Goal: Information Seeking & Learning: Understand process/instructions

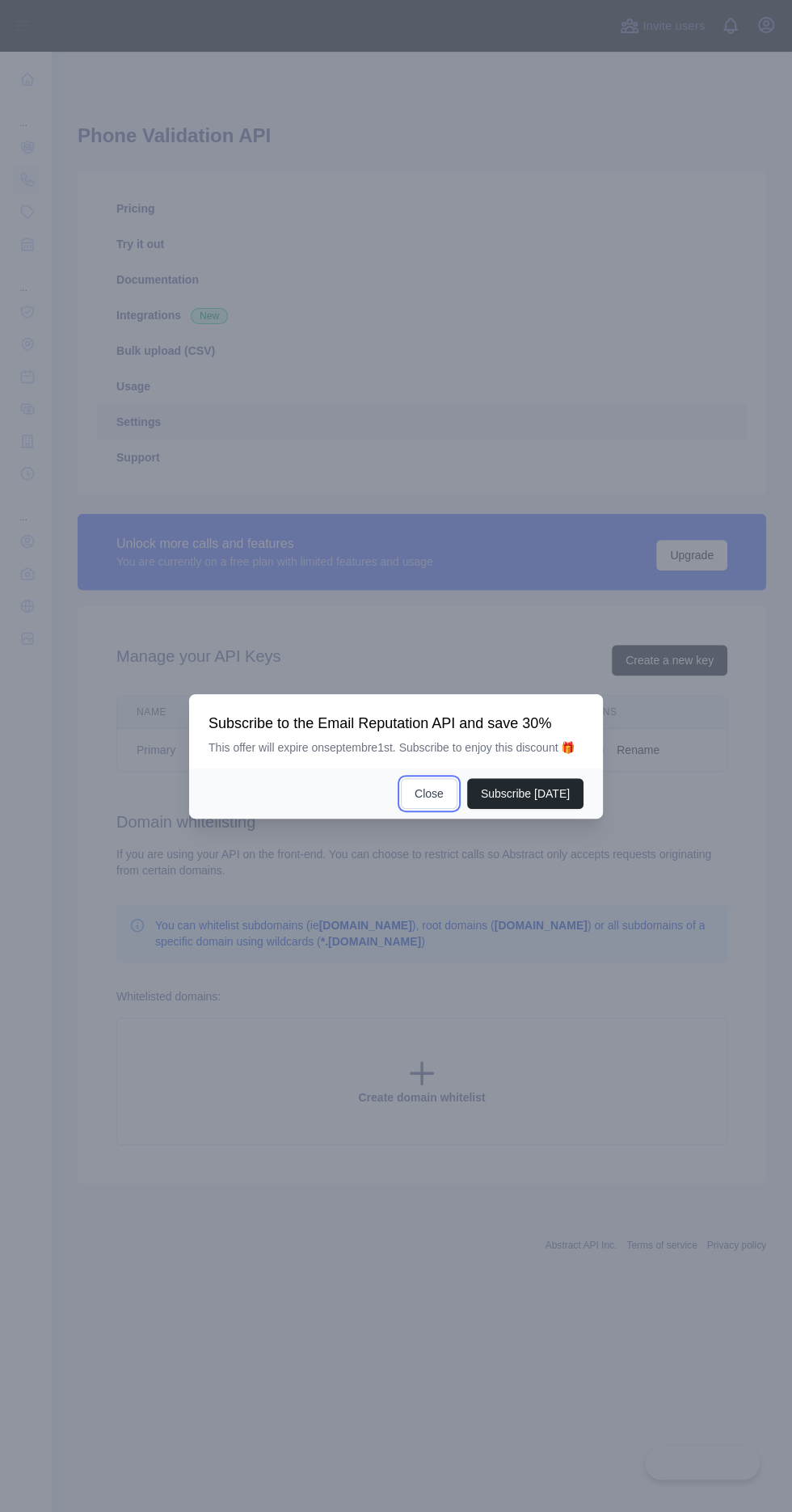
click at [442, 809] on button "Close" at bounding box center [429, 794] width 56 height 31
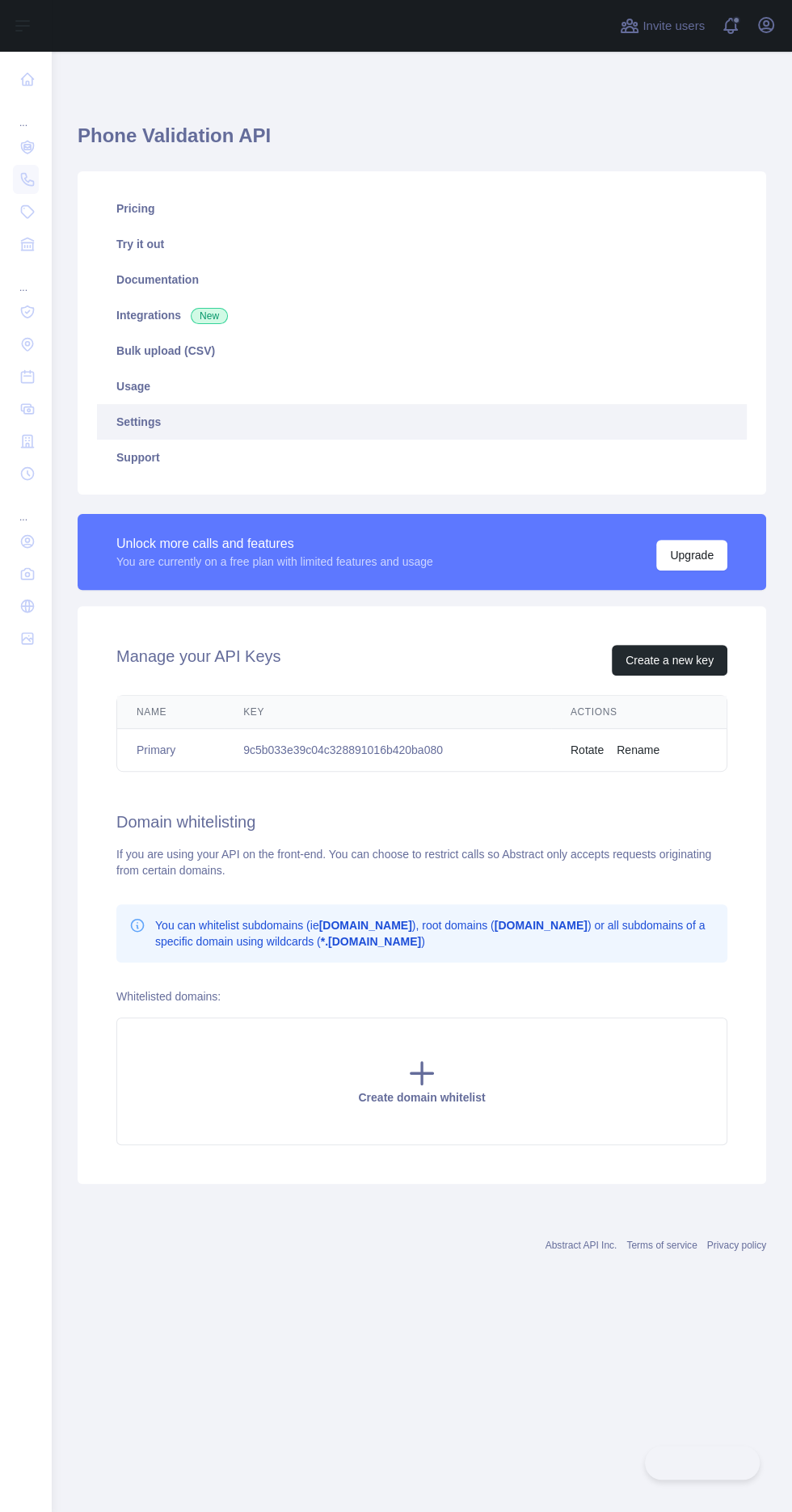
click at [26, 146] on icon at bounding box center [27, 146] width 7 height 5
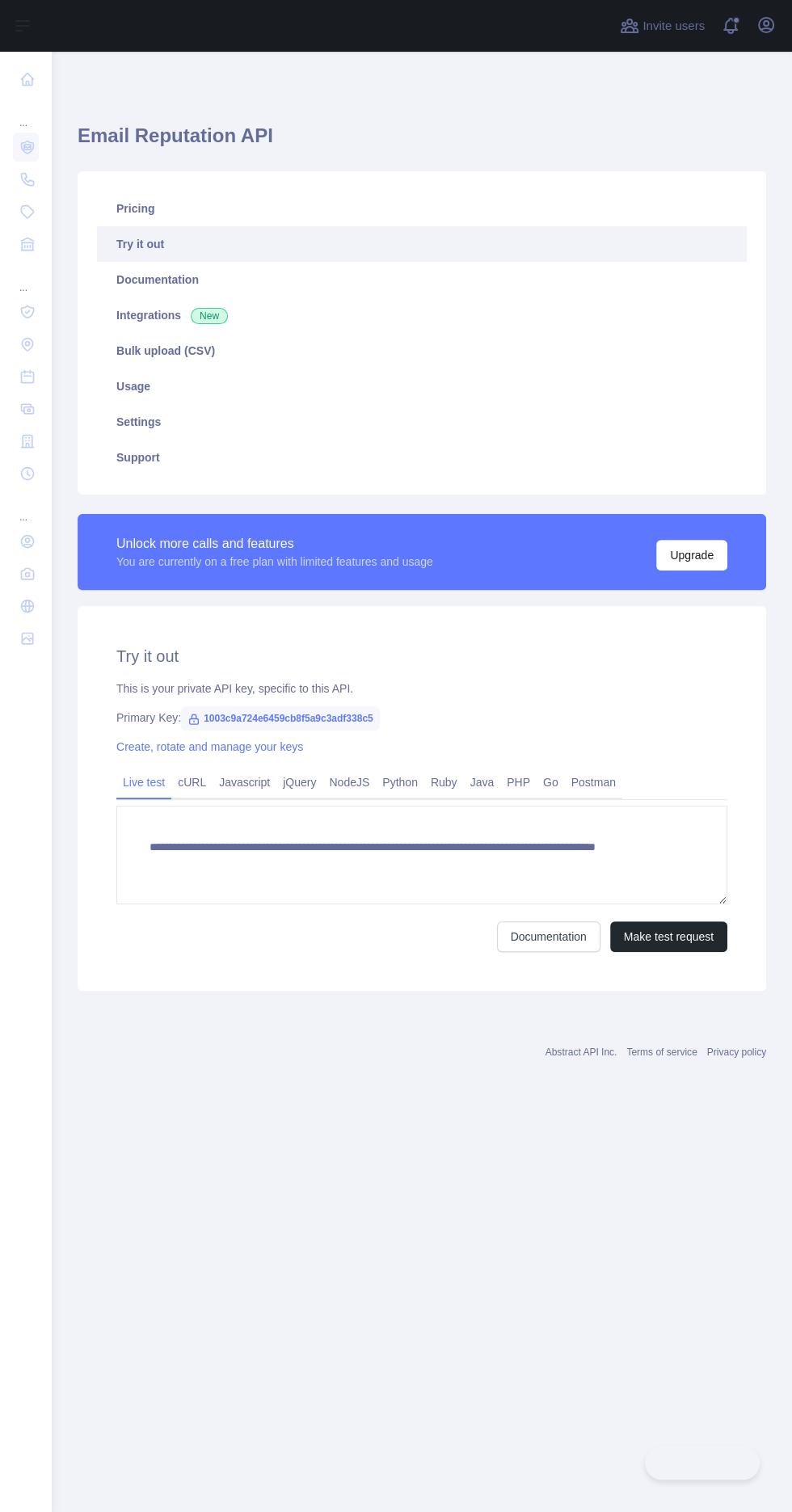
click at [201, 782] on link "cURL" at bounding box center [191, 782] width 41 height 26
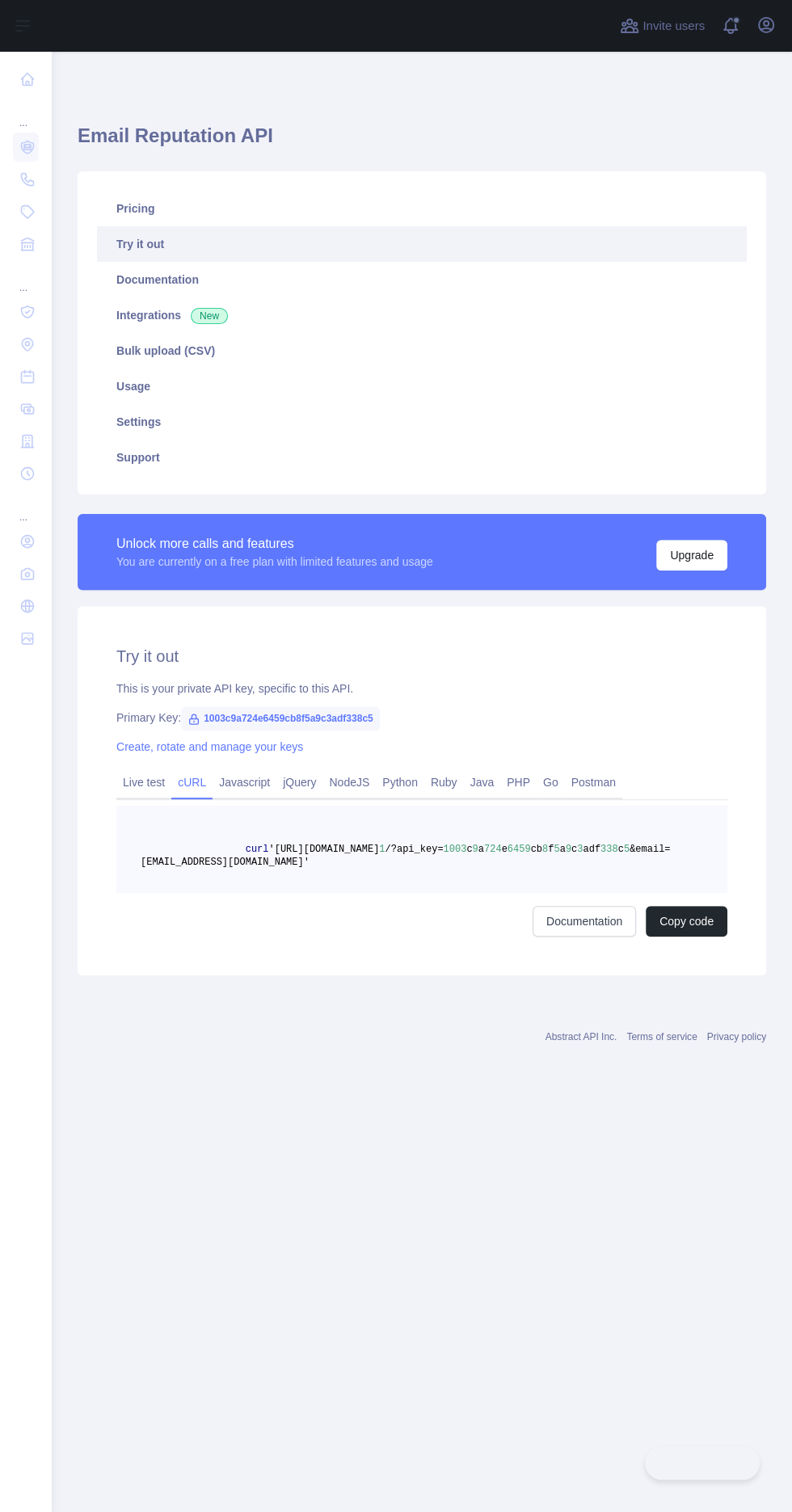
click at [253, 744] on link "Create, rotate and manage your keys" at bounding box center [209, 747] width 187 height 13
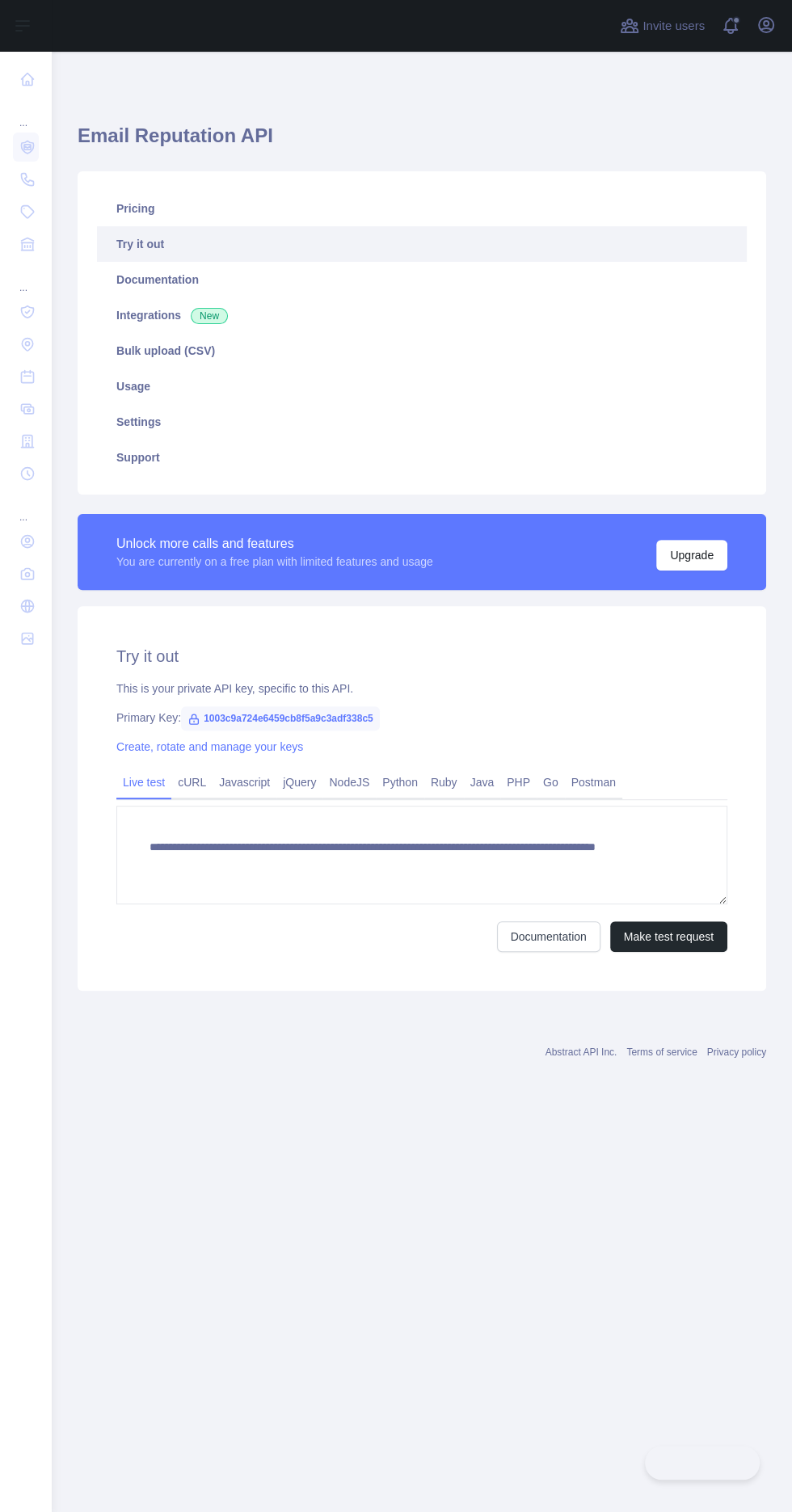
click at [191, 781] on link "cURL" at bounding box center [191, 782] width 41 height 26
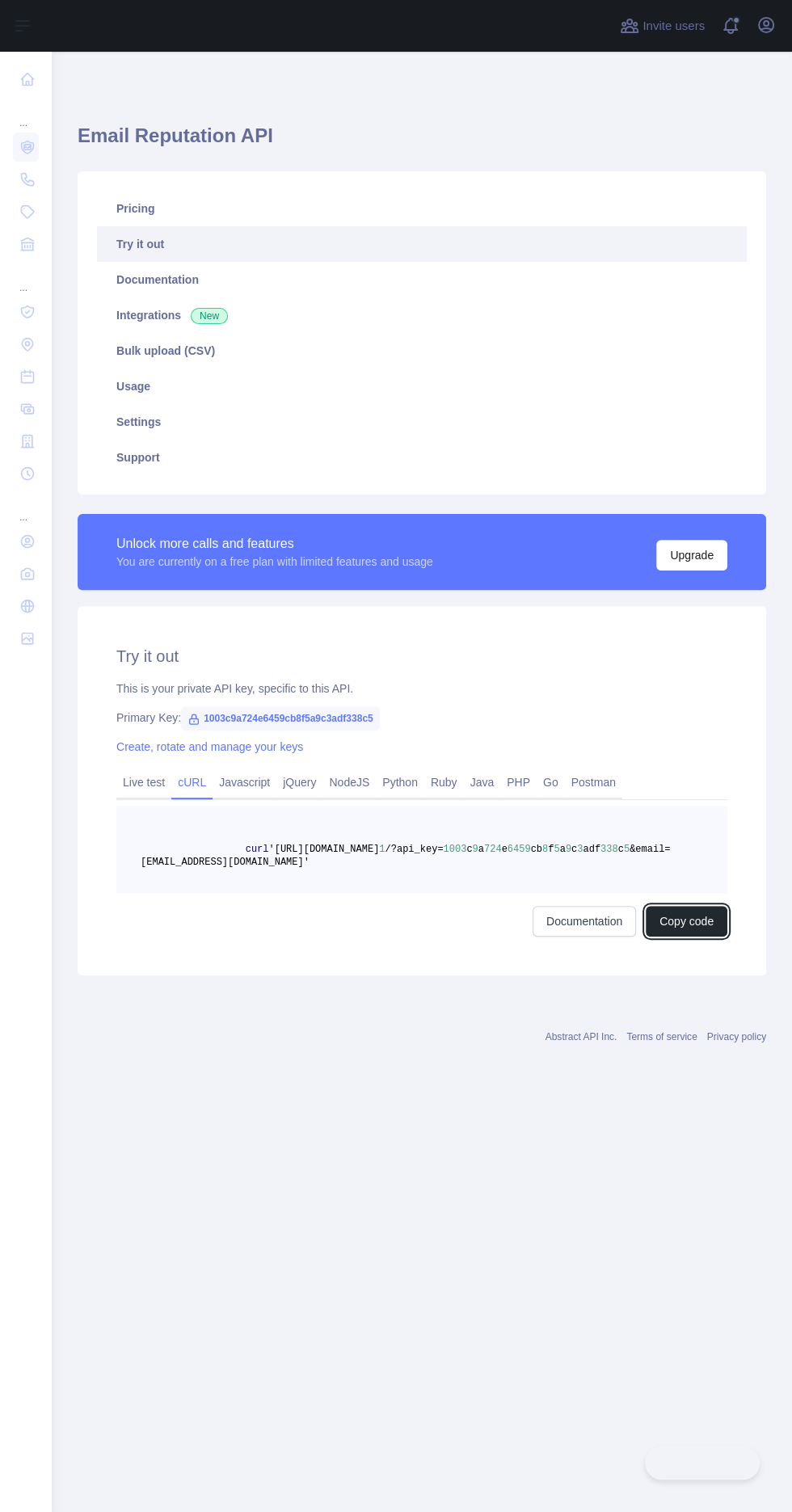
click at [701, 909] on button "Copy code" at bounding box center [686, 922] width 81 height 31
click at [27, 146] on icon at bounding box center [27, 146] width 16 height 16
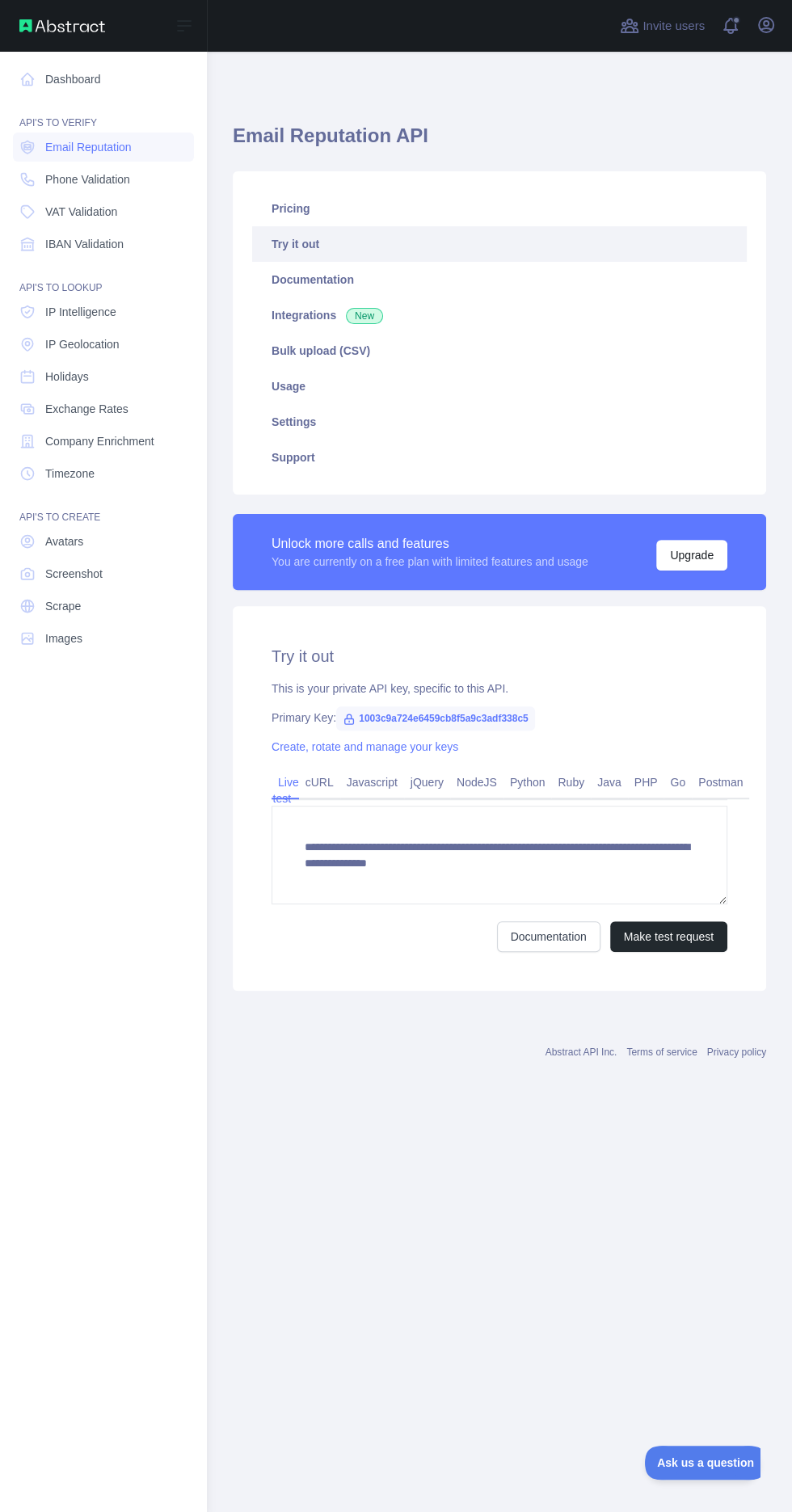
click at [55, 149] on span "Email Reputation" at bounding box center [88, 146] width 86 height 16
click at [318, 773] on link "cURL" at bounding box center [319, 782] width 41 height 26
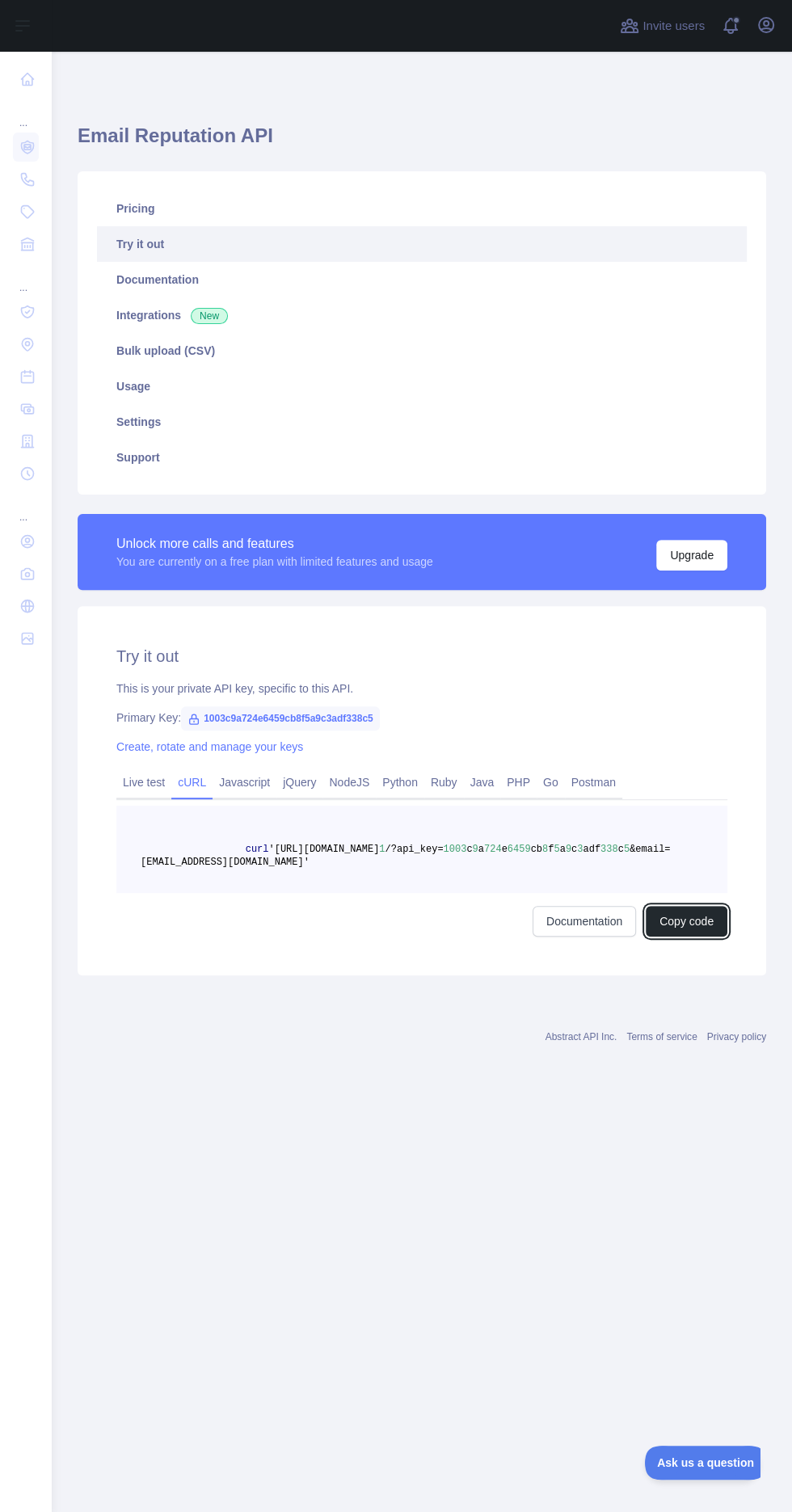
click at [695, 930] on button "Copy code" at bounding box center [686, 922] width 81 height 31
click at [227, 707] on span "1003c9a724e6459cb8f5a9c3adf338c5" at bounding box center [280, 718] width 199 height 24
click at [238, 700] on div "Try it out This is your private API key, specific to this API. Primary Key: 100…" at bounding box center [422, 791] width 689 height 369
click at [279, 746] on link "Create, rotate and manage your keys" at bounding box center [209, 747] width 187 height 13
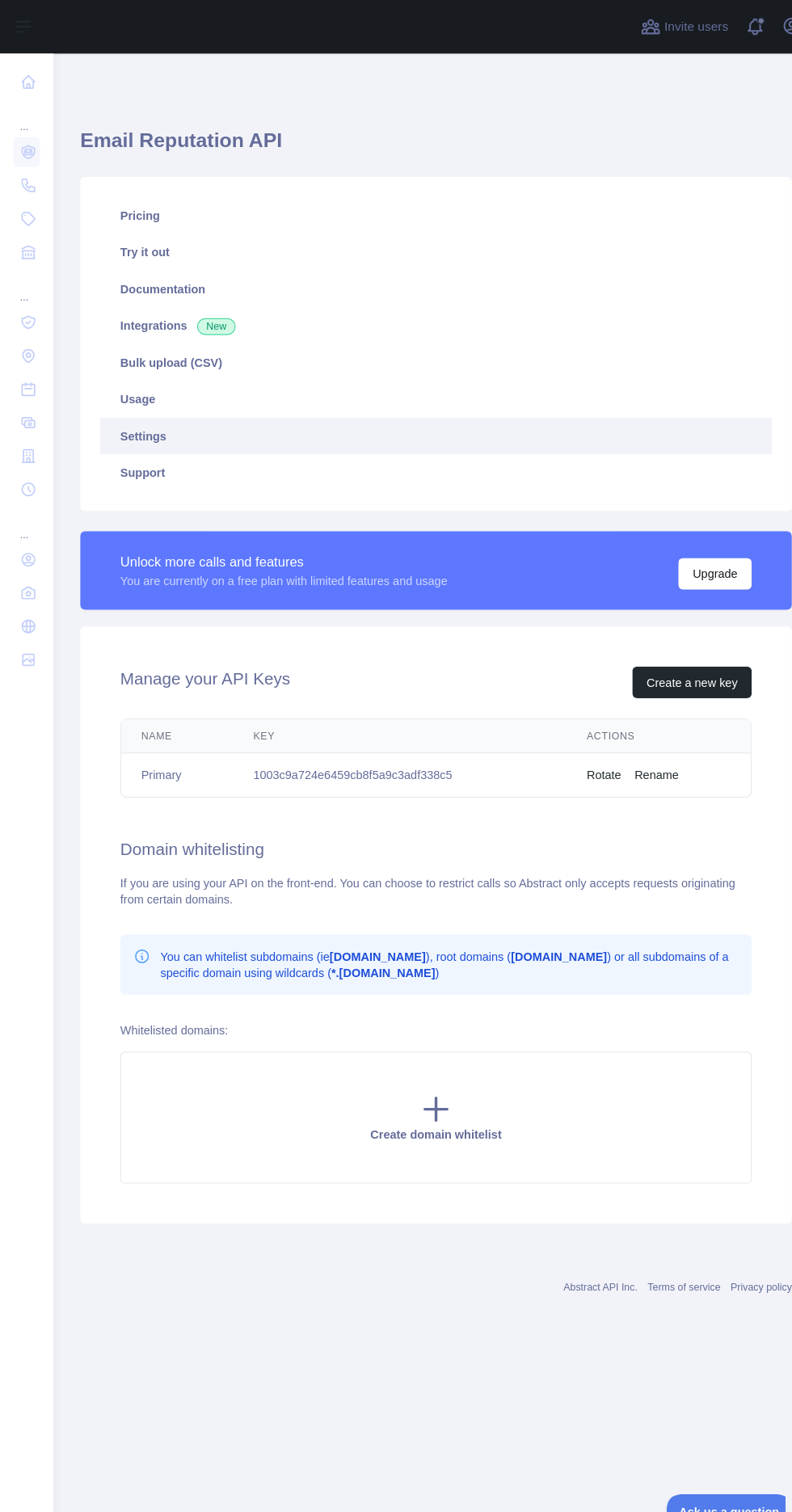
click at [311, 737] on td "1003c9a724e6459cb8f5a9c3adf338c5" at bounding box center [386, 750] width 322 height 43
click at [281, 762] on td "1003c9a724e6459cb8f5a9c3adf338c5" at bounding box center [386, 750] width 322 height 43
copy td "1003c9a724e6459cb8f5a9c3adf338c5"
click at [498, 1060] on div "Create domain whitelist" at bounding box center [422, 1082] width 611 height 128
click at [696, 665] on button "Create a new key" at bounding box center [670, 661] width 116 height 31
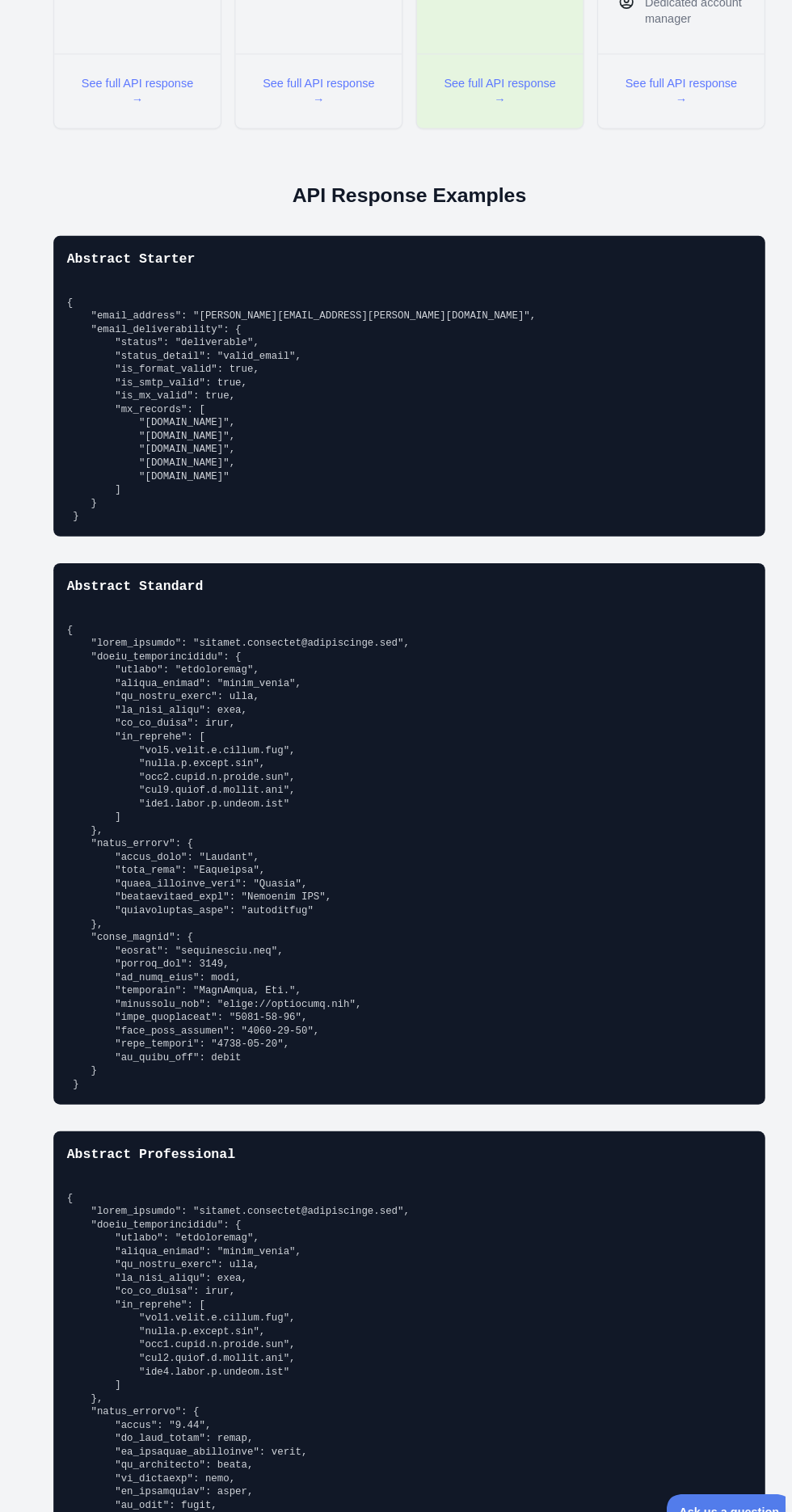
scroll to position [1180, 0]
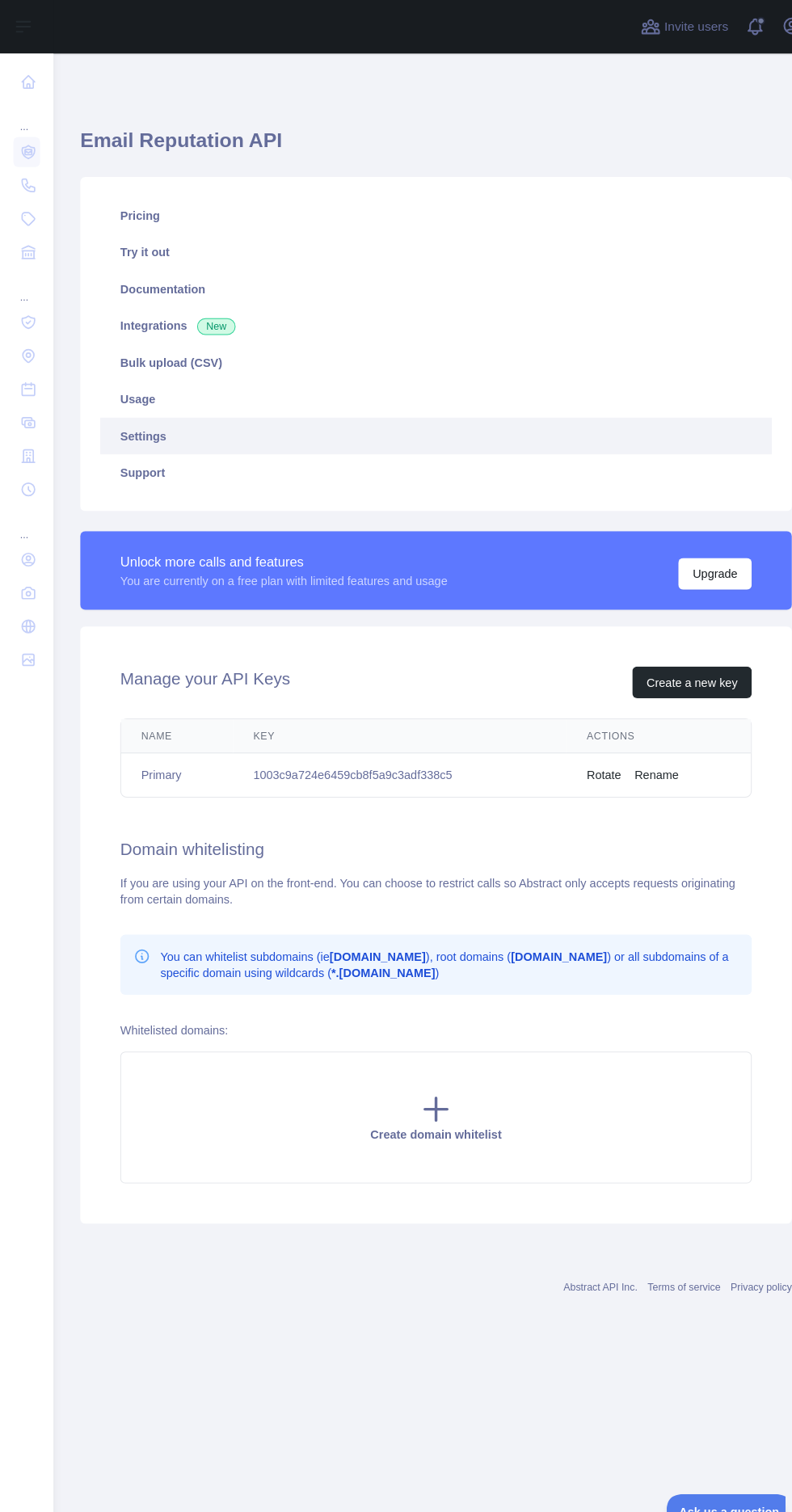
click at [34, 319] on icon at bounding box center [27, 312] width 16 height 16
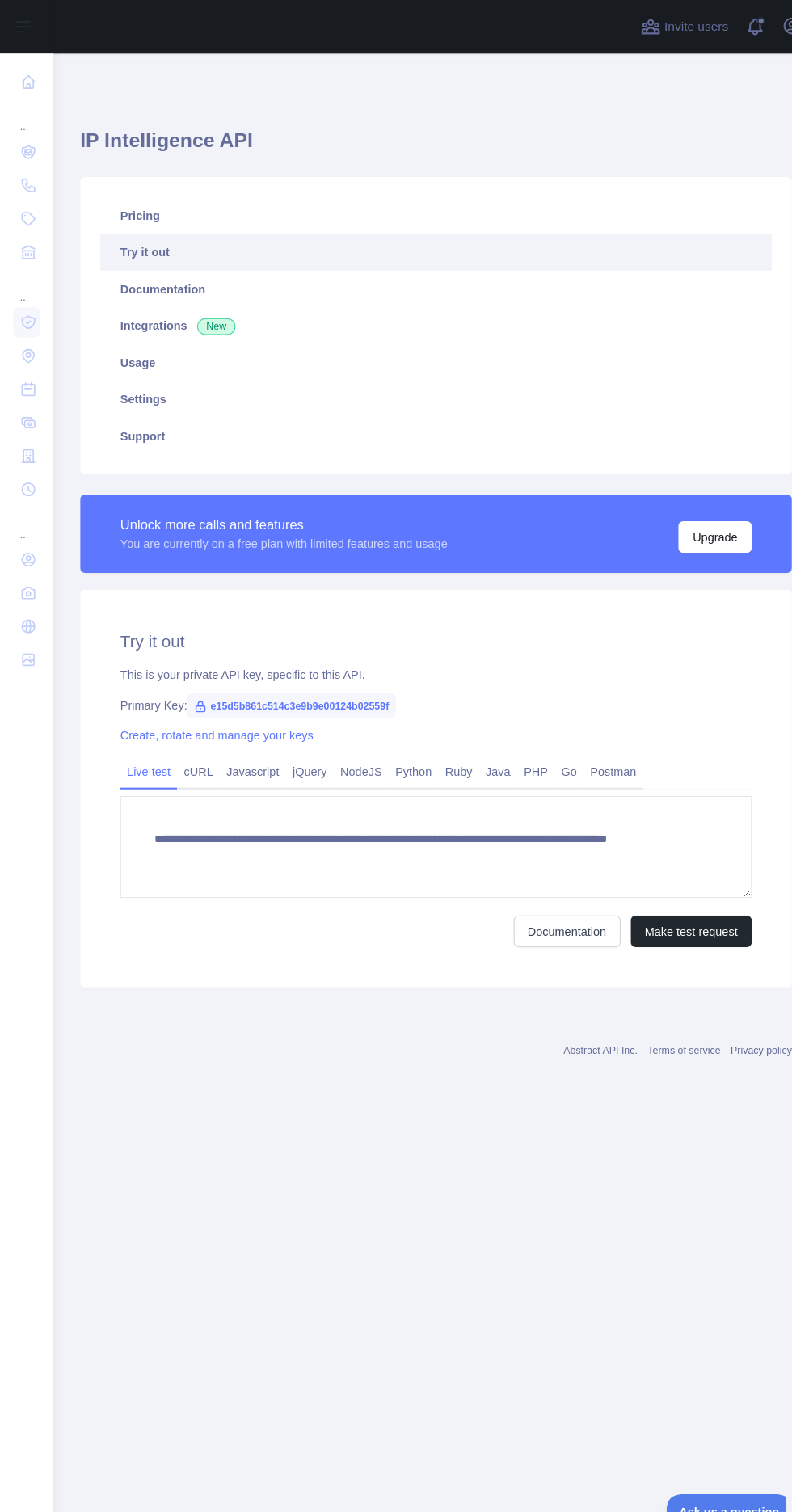
click at [21, 311] on icon at bounding box center [27, 312] width 12 height 12
click at [13, 342] on link at bounding box center [26, 344] width 26 height 29
click at [26, 343] on icon at bounding box center [28, 344] width 4 height 4
click at [27, 146] on icon at bounding box center [27, 146] width 16 height 16
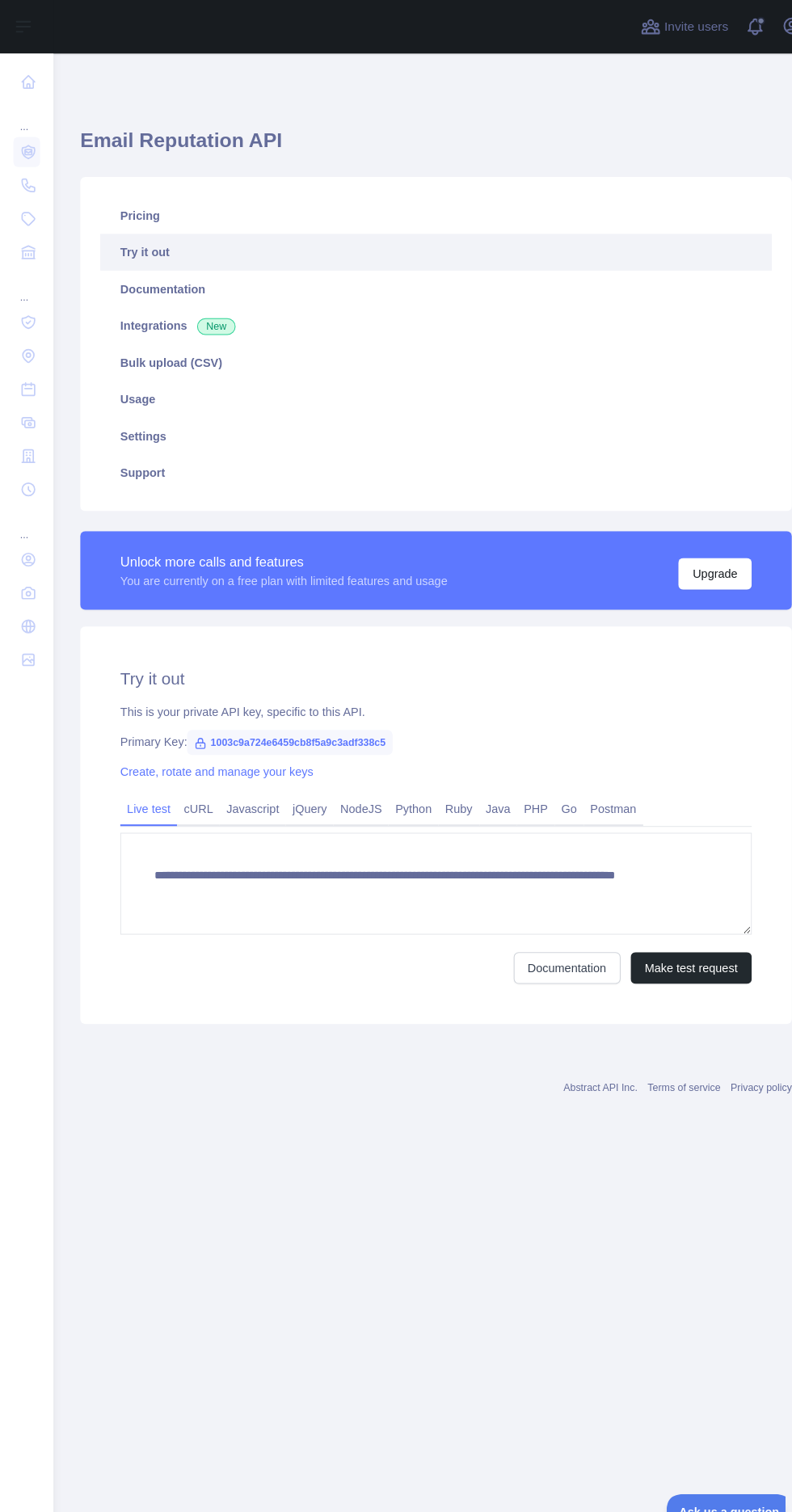
click at [13, 181] on link at bounding box center [26, 179] width 26 height 29
click at [26, 211] on icon at bounding box center [27, 211] width 16 height 16
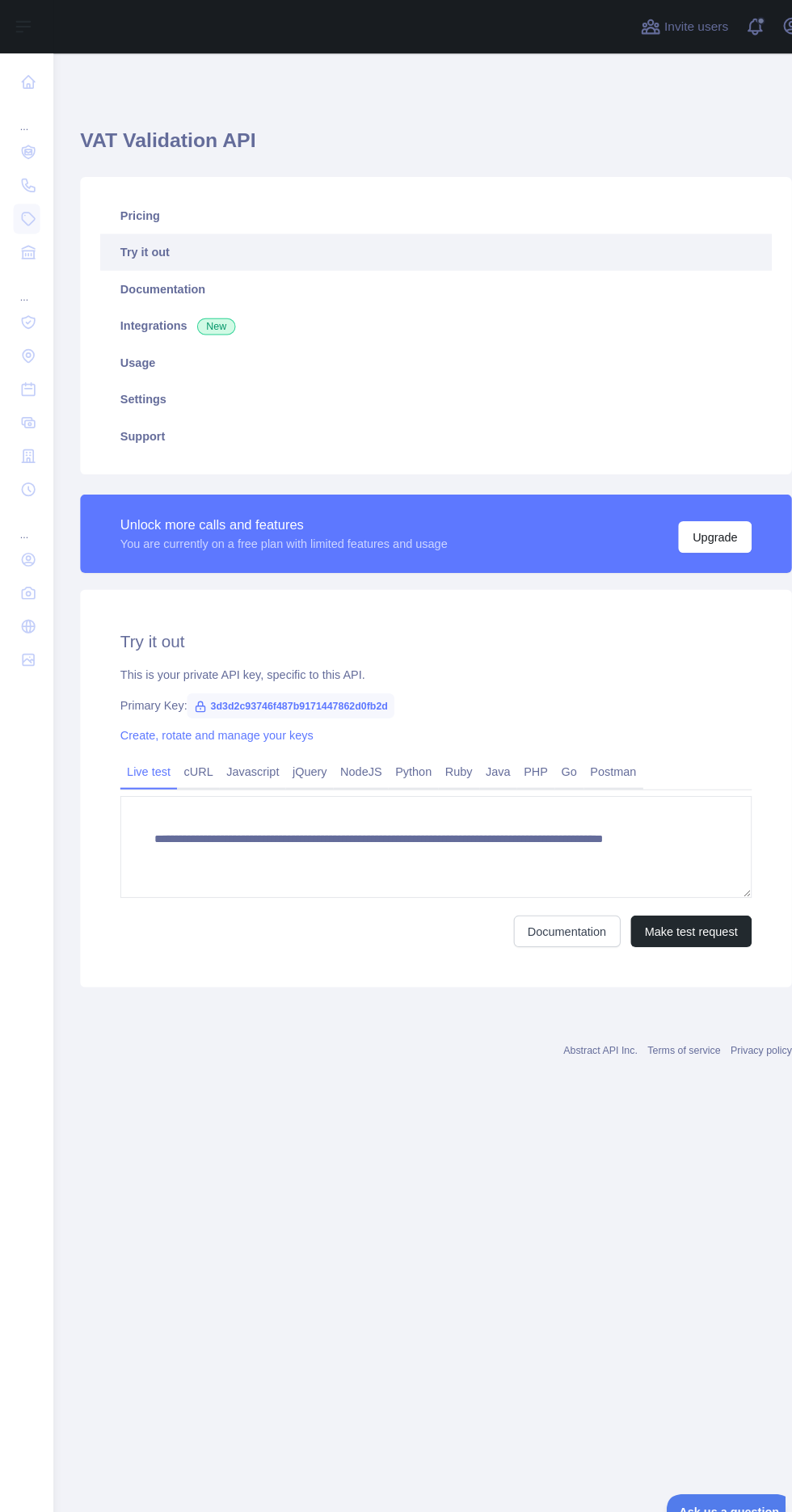
click at [13, 178] on link at bounding box center [26, 179] width 26 height 29
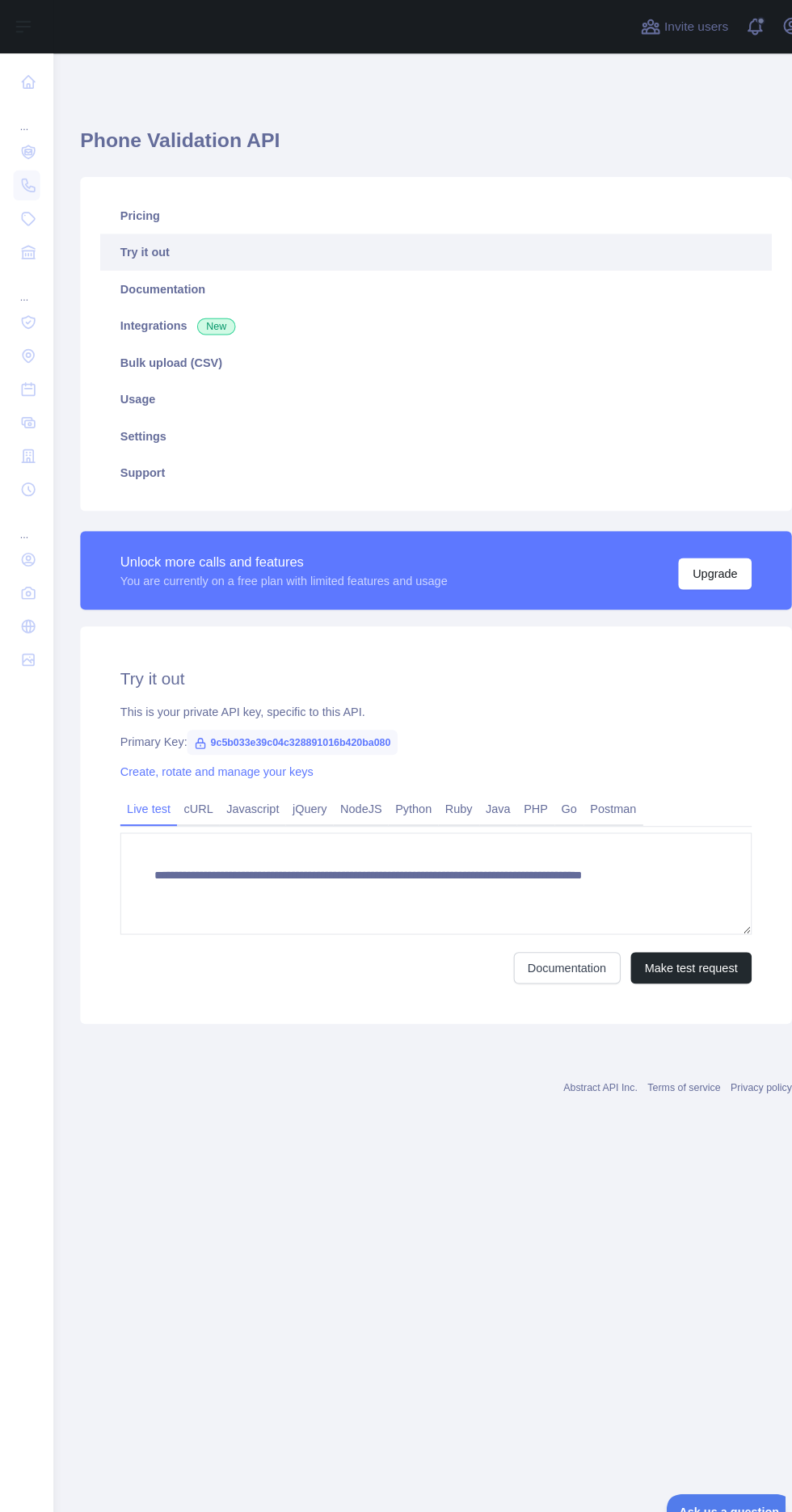
click at [27, 146] on icon at bounding box center [27, 146] width 16 height 16
click at [27, 179] on icon at bounding box center [27, 179] width 16 height 16
click at [27, 146] on icon at bounding box center [27, 146] width 16 height 16
click at [26, 179] on icon at bounding box center [28, 180] width 12 height 12
click at [26, 146] on icon at bounding box center [27, 146] width 7 height 5
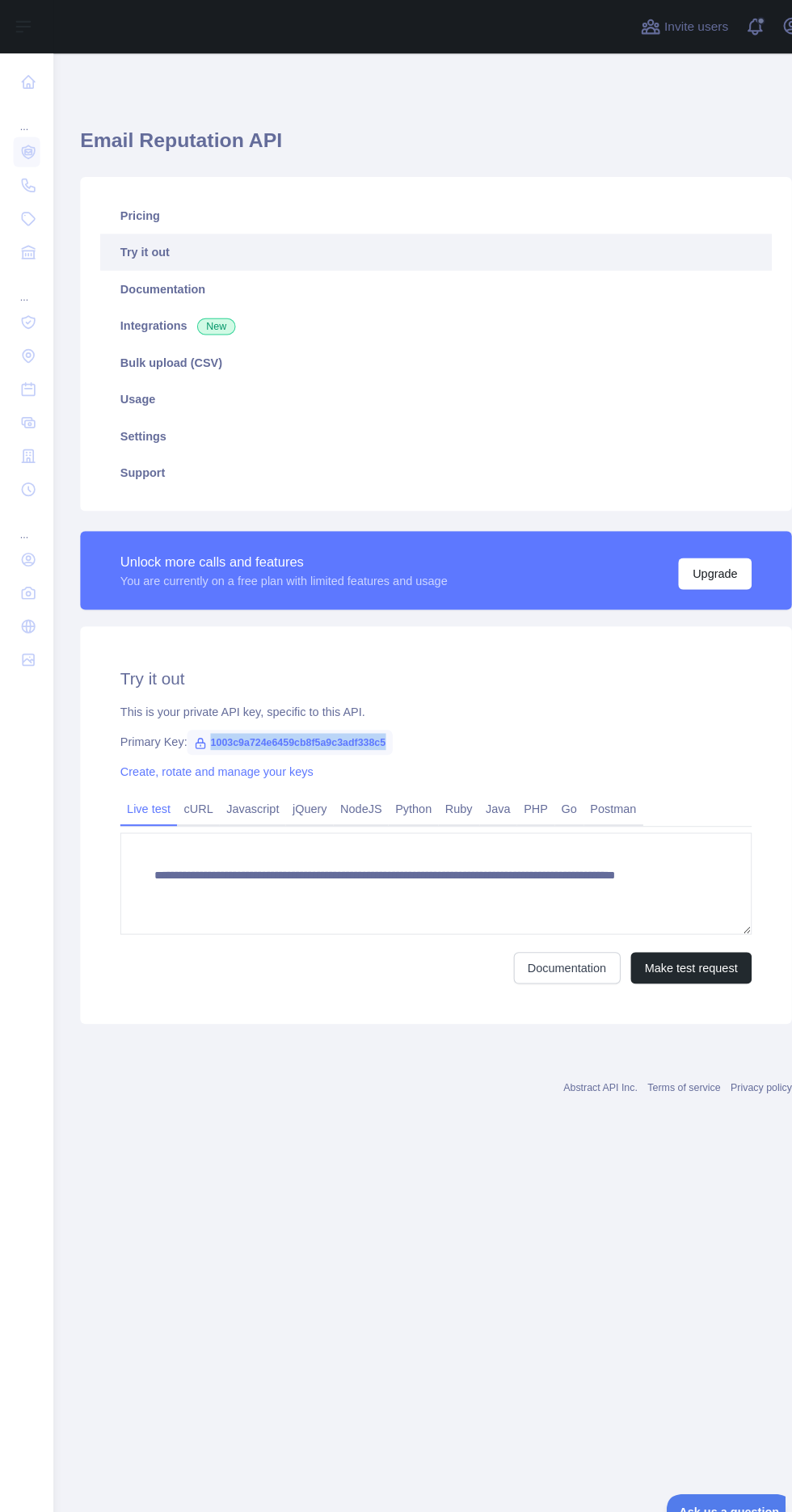
copy span "1003c9a724e6459cb8f5a9c3adf338c5"
click at [332, 721] on span "1003c9a724e6459cb8f5a9c3adf338c5" at bounding box center [280, 718] width 199 height 24
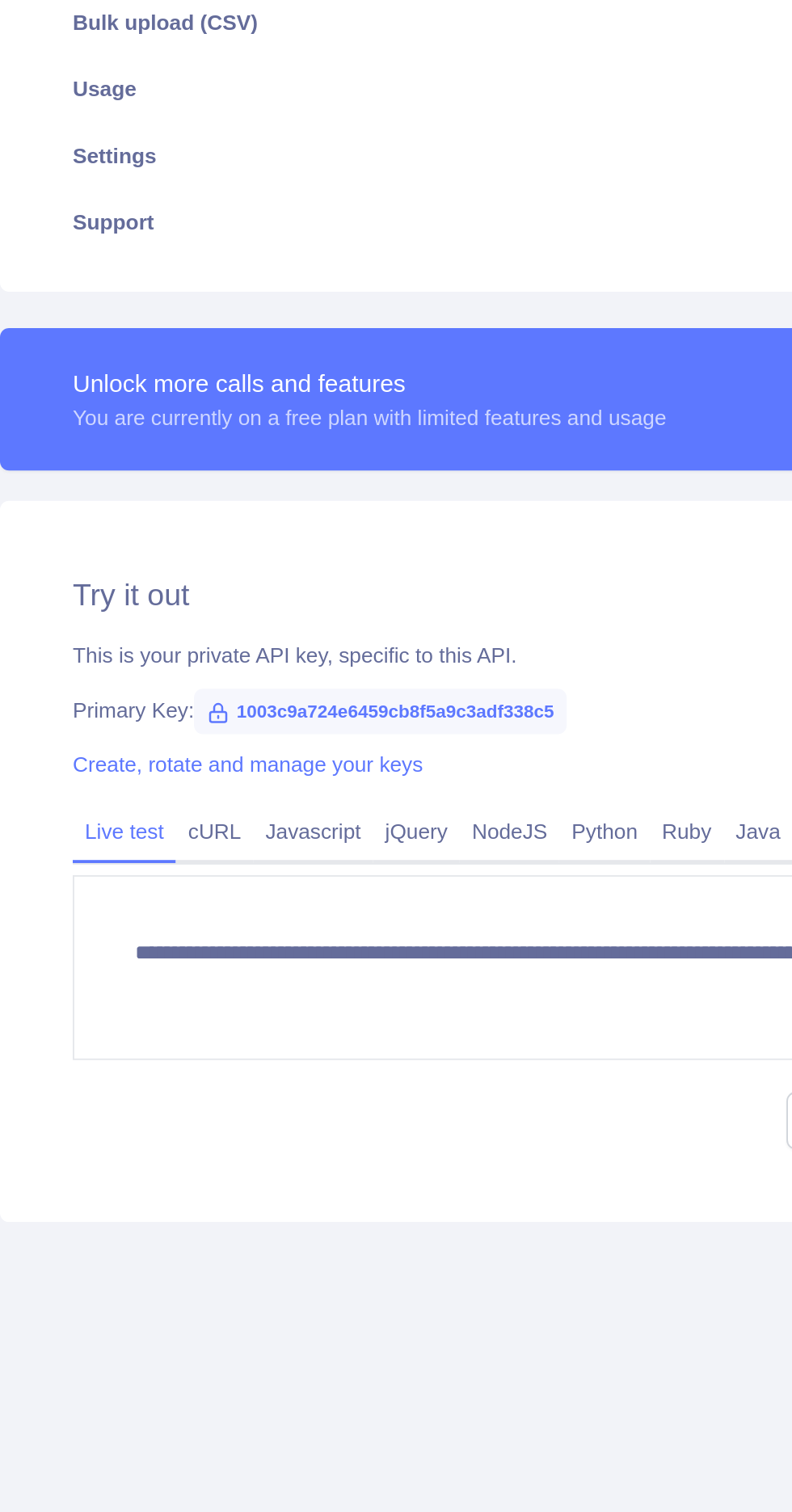
click at [290, 745] on link "Create, rotate and manage your keys" at bounding box center [209, 747] width 187 height 13
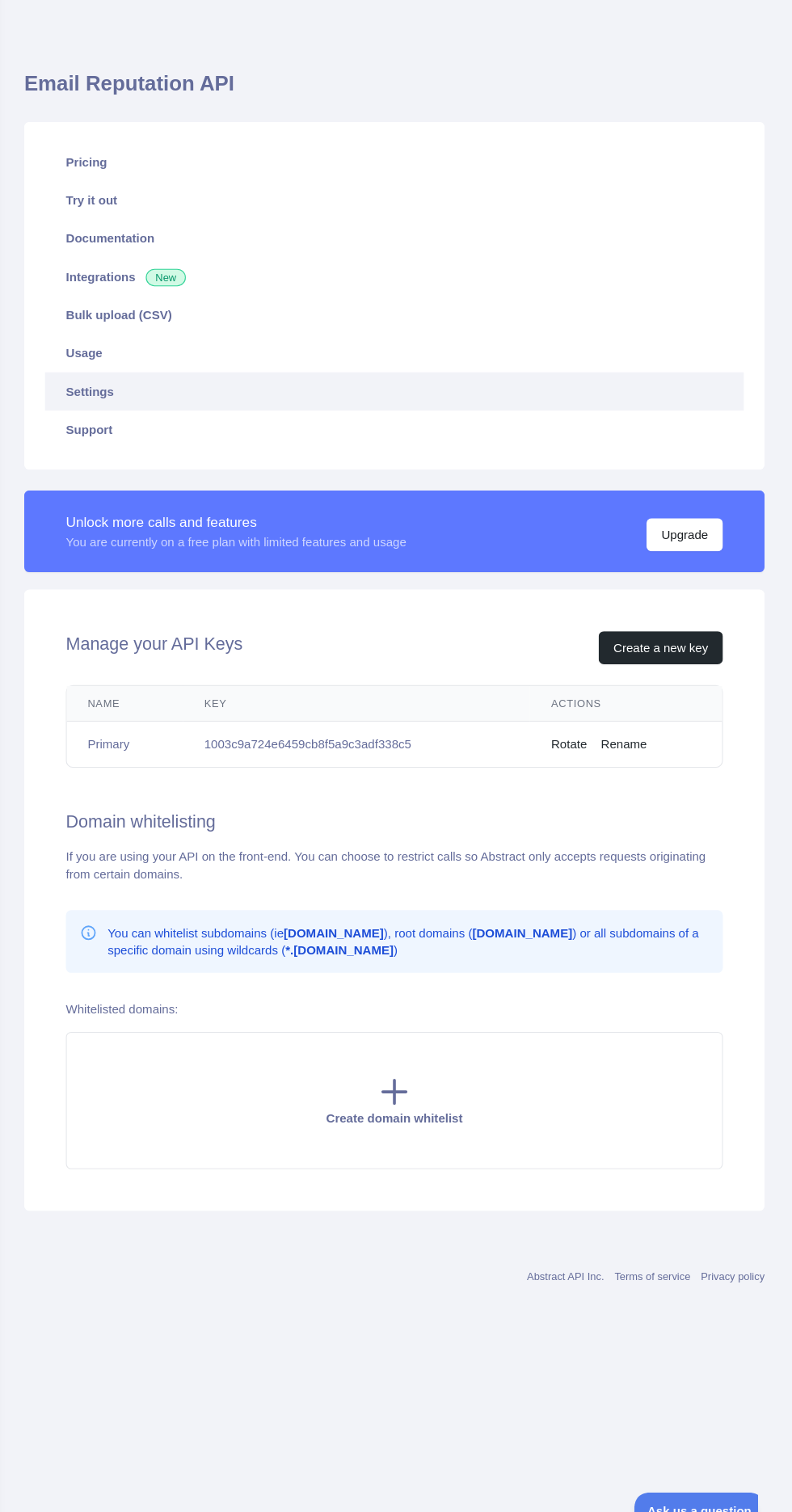
click at [657, 750] on button "Rename" at bounding box center [635, 750] width 43 height 16
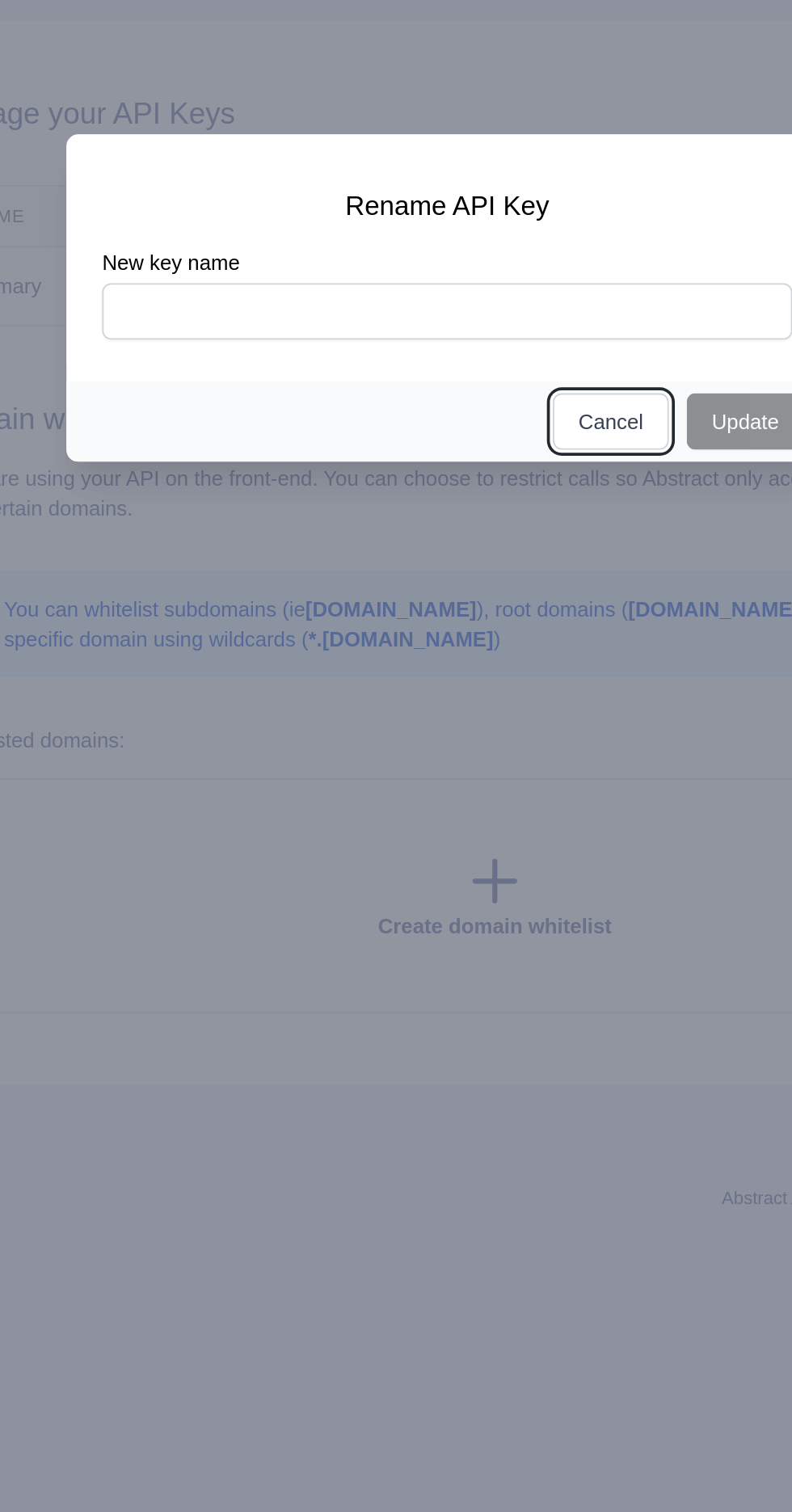
click at [488, 839] on button "Cancel" at bounding box center [485, 823] width 63 height 31
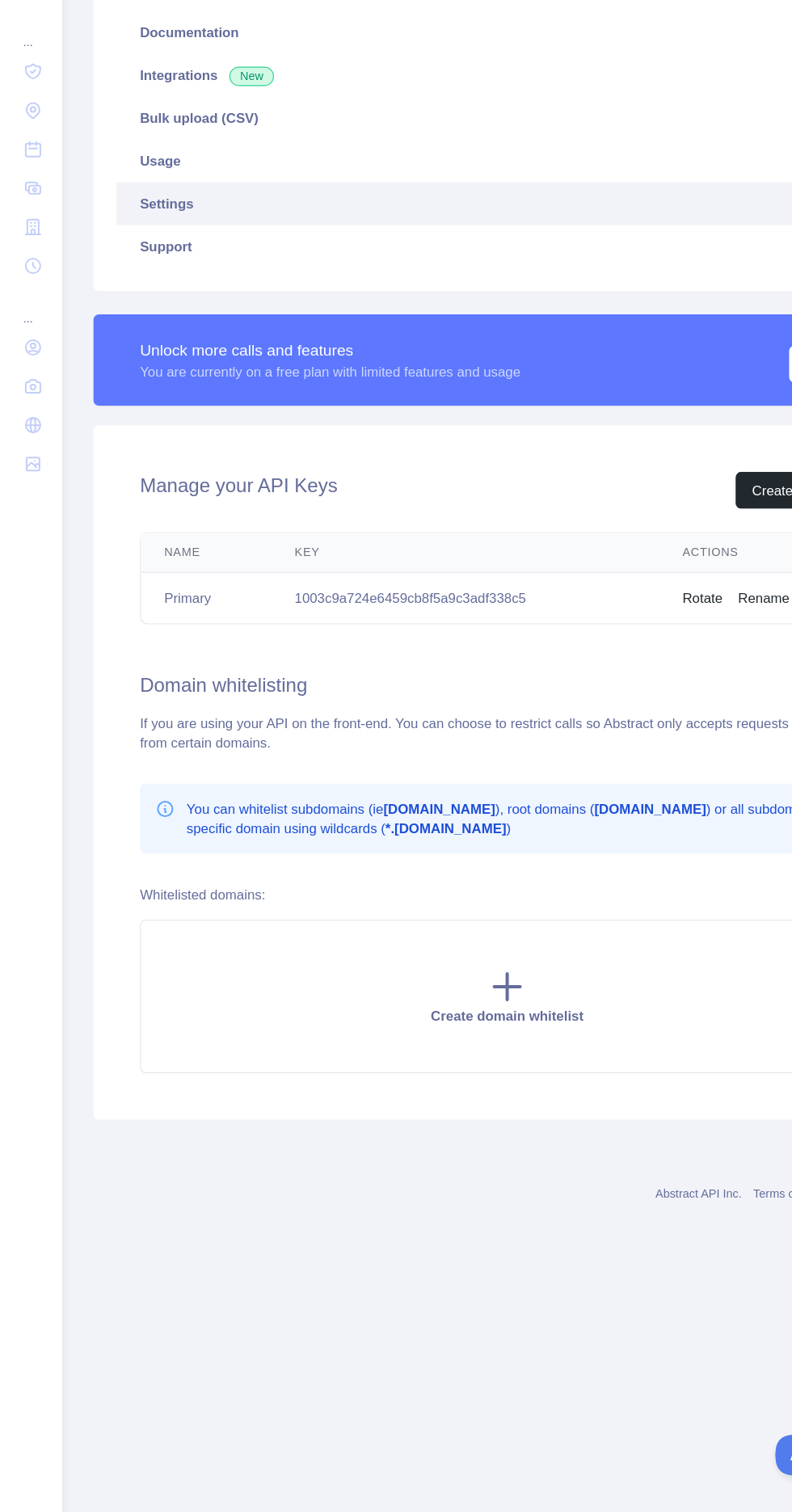
scroll to position [38, 0]
